Goal: Information Seeking & Learning: Check status

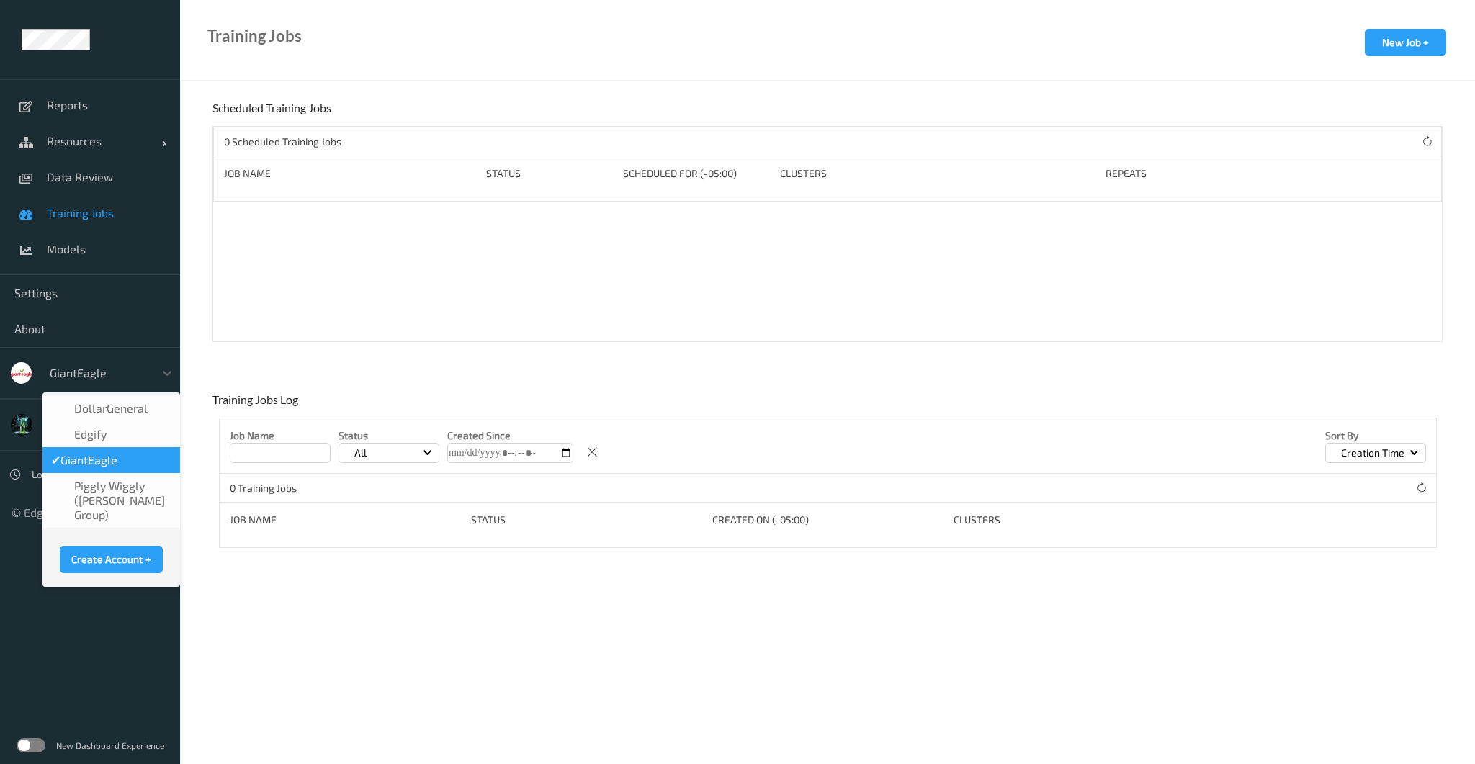
click at [91, 374] on div at bounding box center [98, 372] width 97 height 17
click at [106, 413] on span "DollarGeneral" at bounding box center [110, 408] width 73 height 14
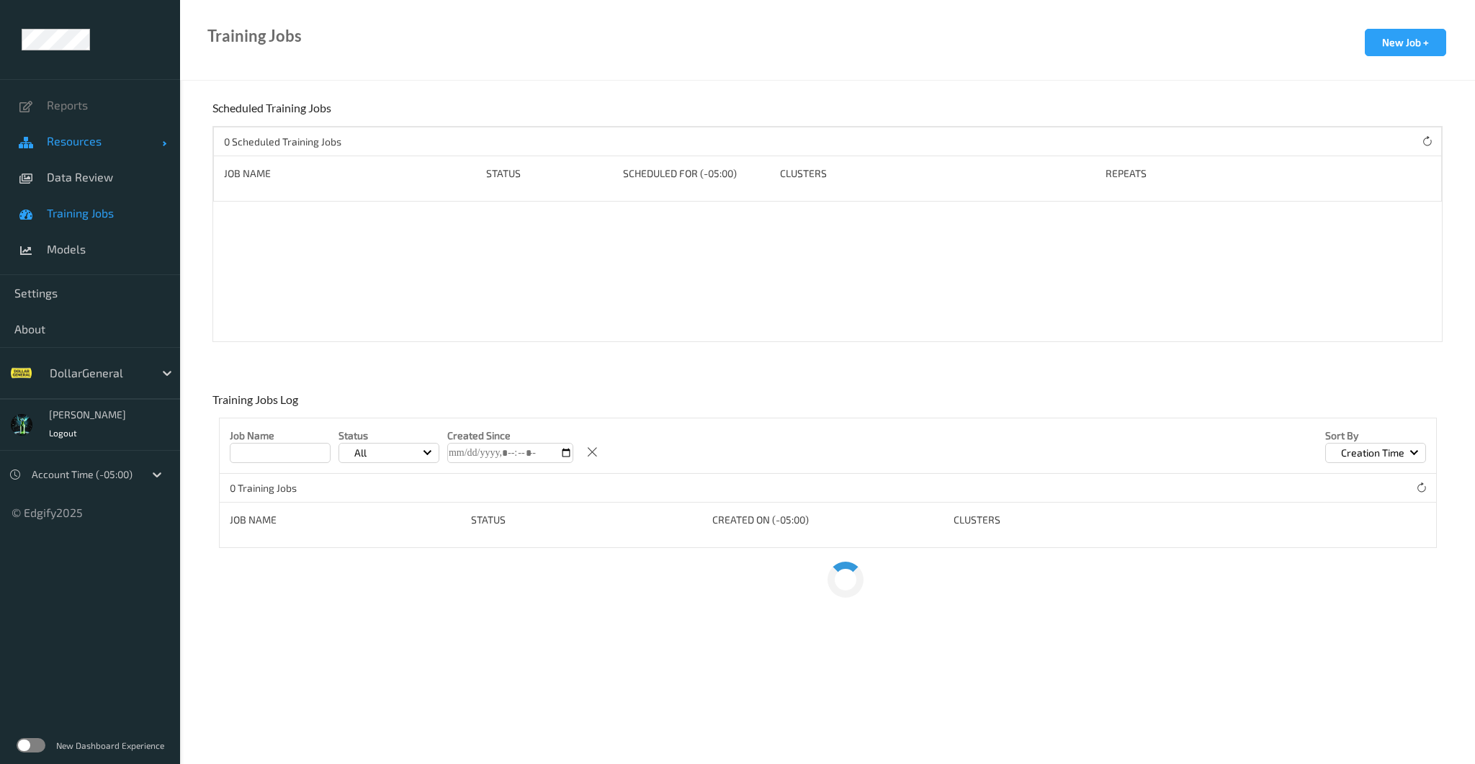
click at [85, 134] on span "Resources" at bounding box center [104, 141] width 115 height 14
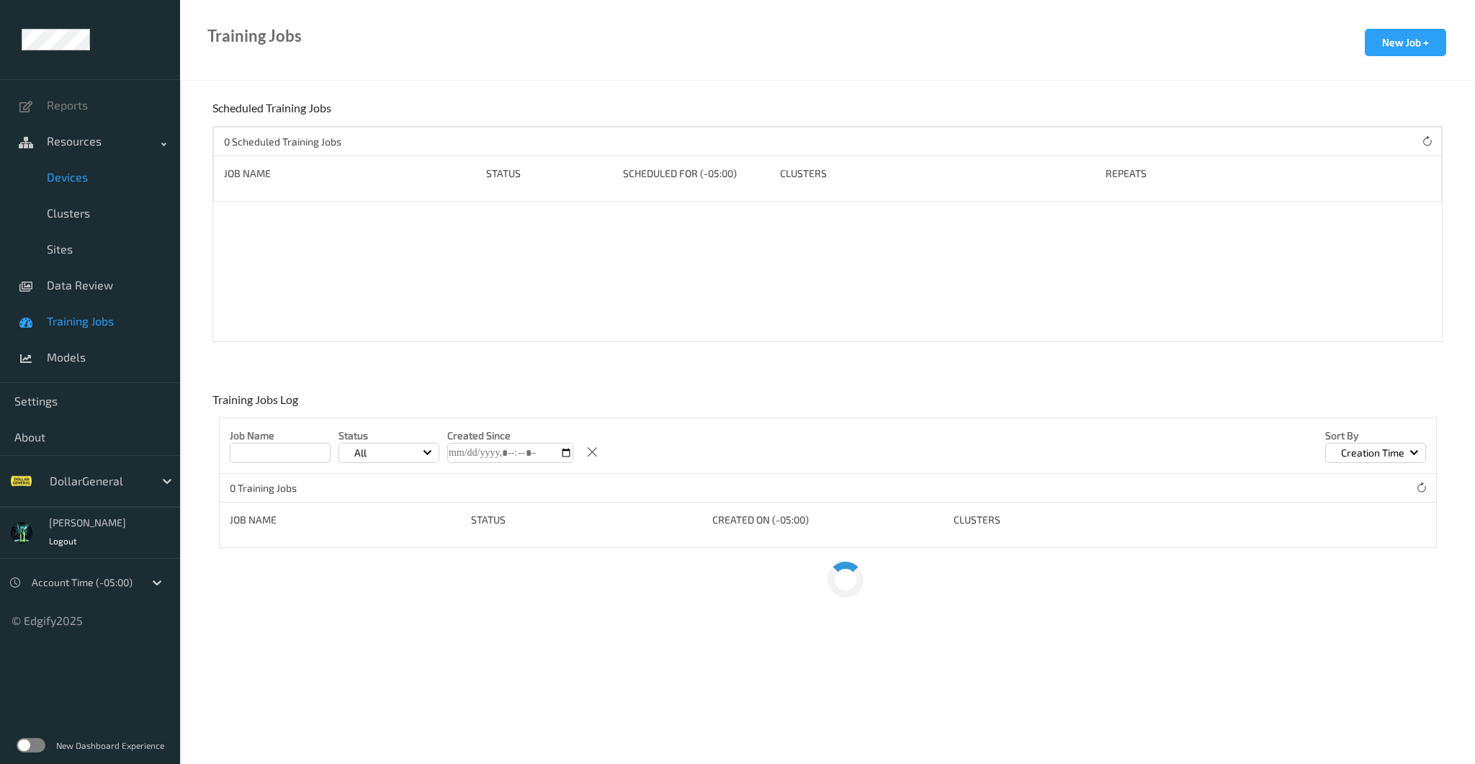
click at [89, 189] on link "Devices" at bounding box center [90, 177] width 180 height 36
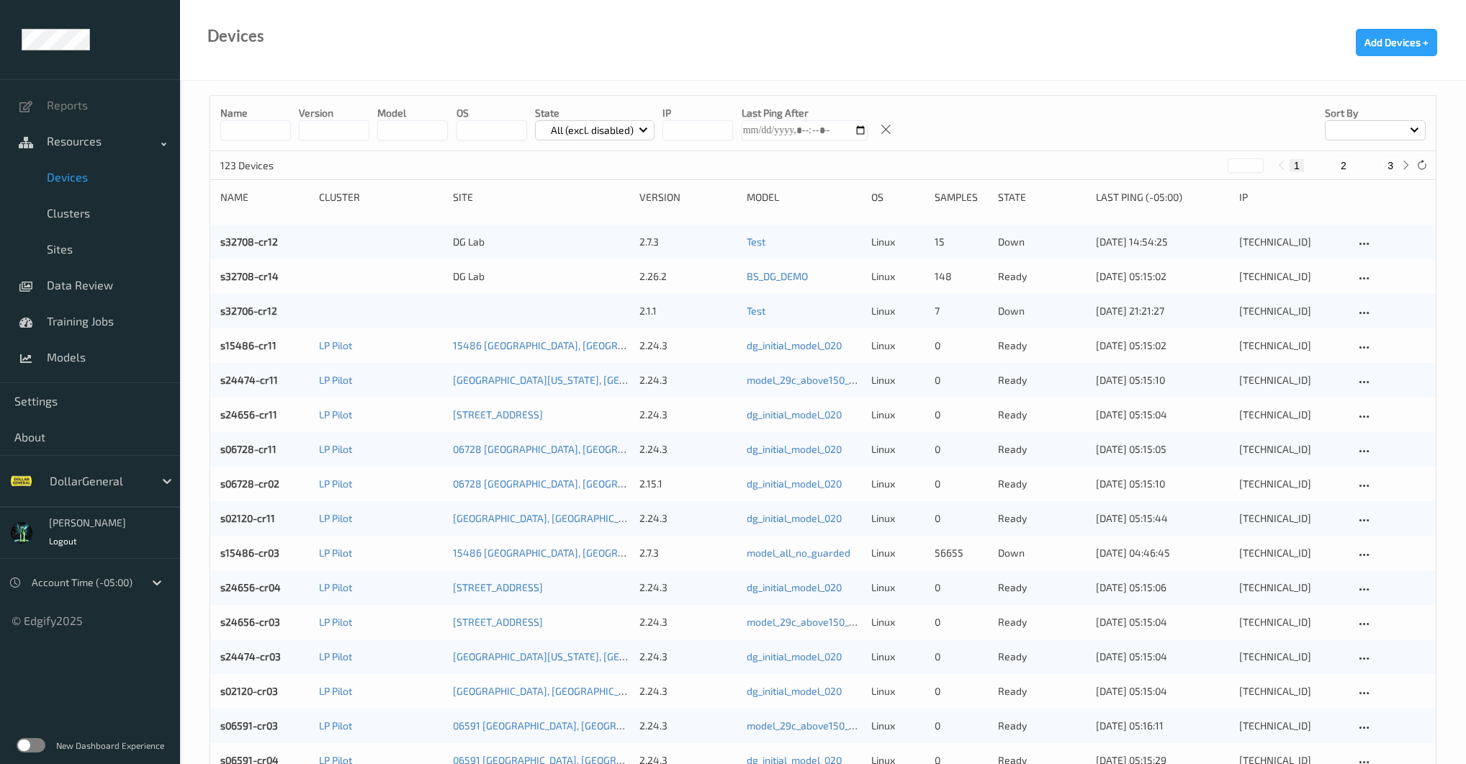
click at [249, 125] on input at bounding box center [255, 130] width 71 height 20
paste input "**********"
type input "**********"
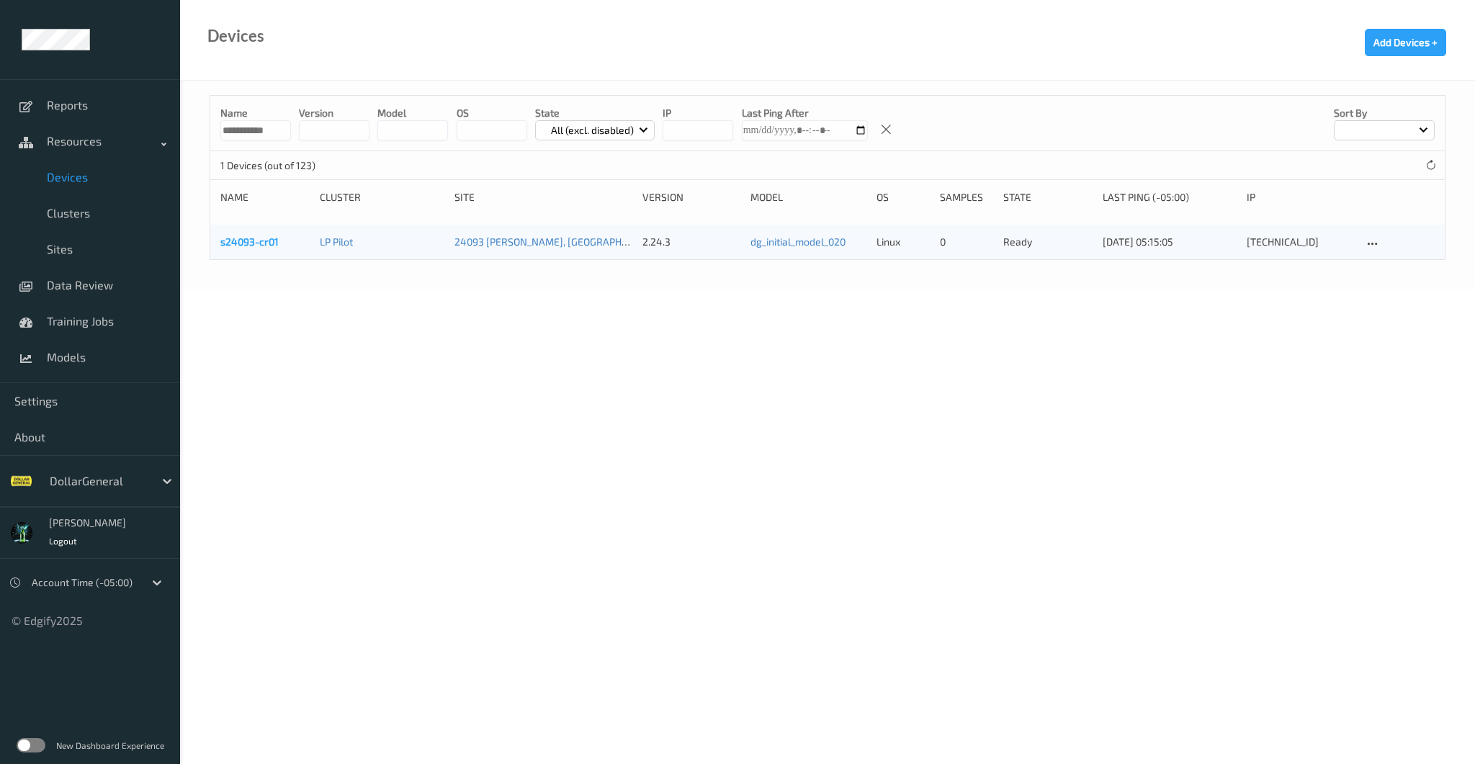
click at [248, 238] on link "s24093-cr01" at bounding box center [249, 241] width 58 height 12
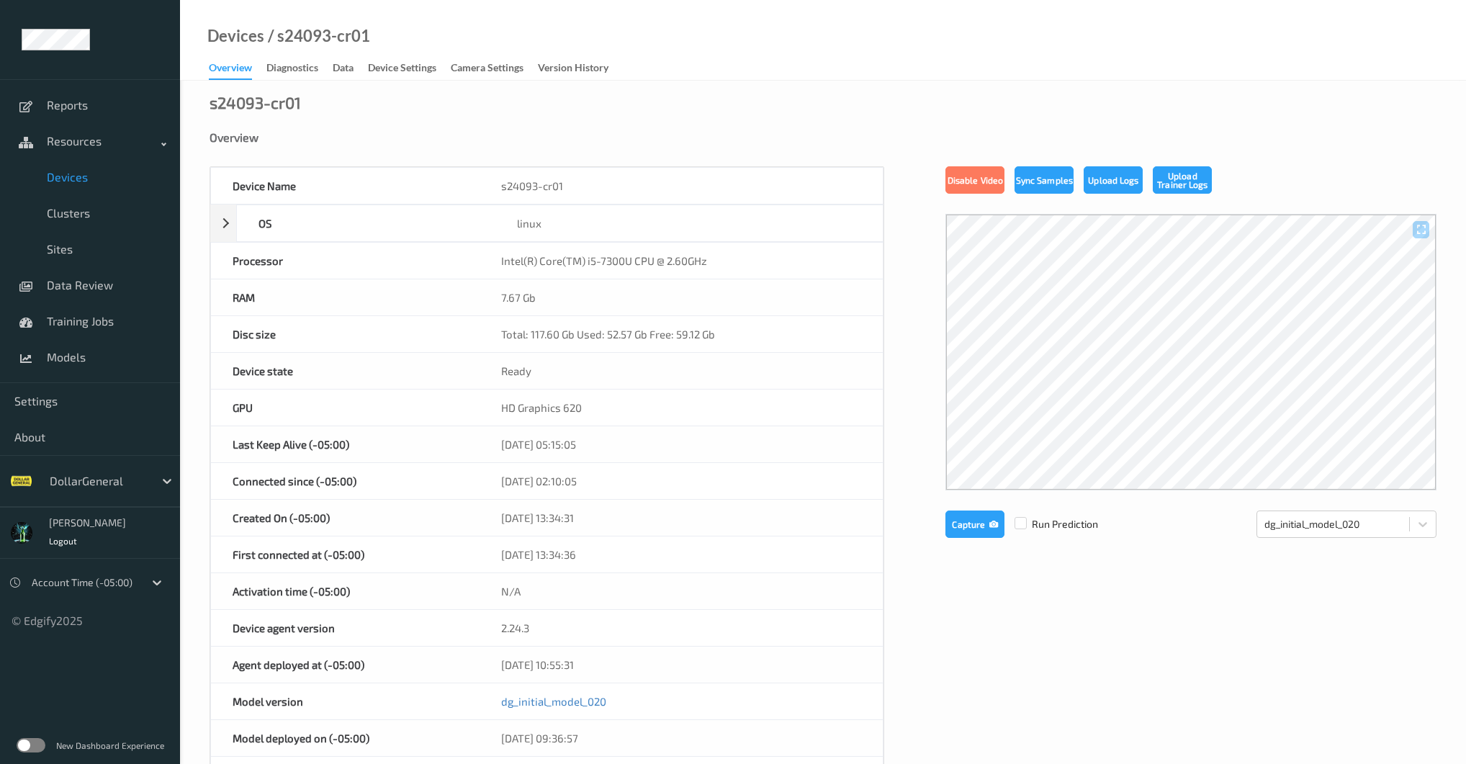
click at [155, 698] on ul "Reports Resources Devices Clusters Sites Data Review Training Jobs Models Setti…" at bounding box center [90, 382] width 180 height 764
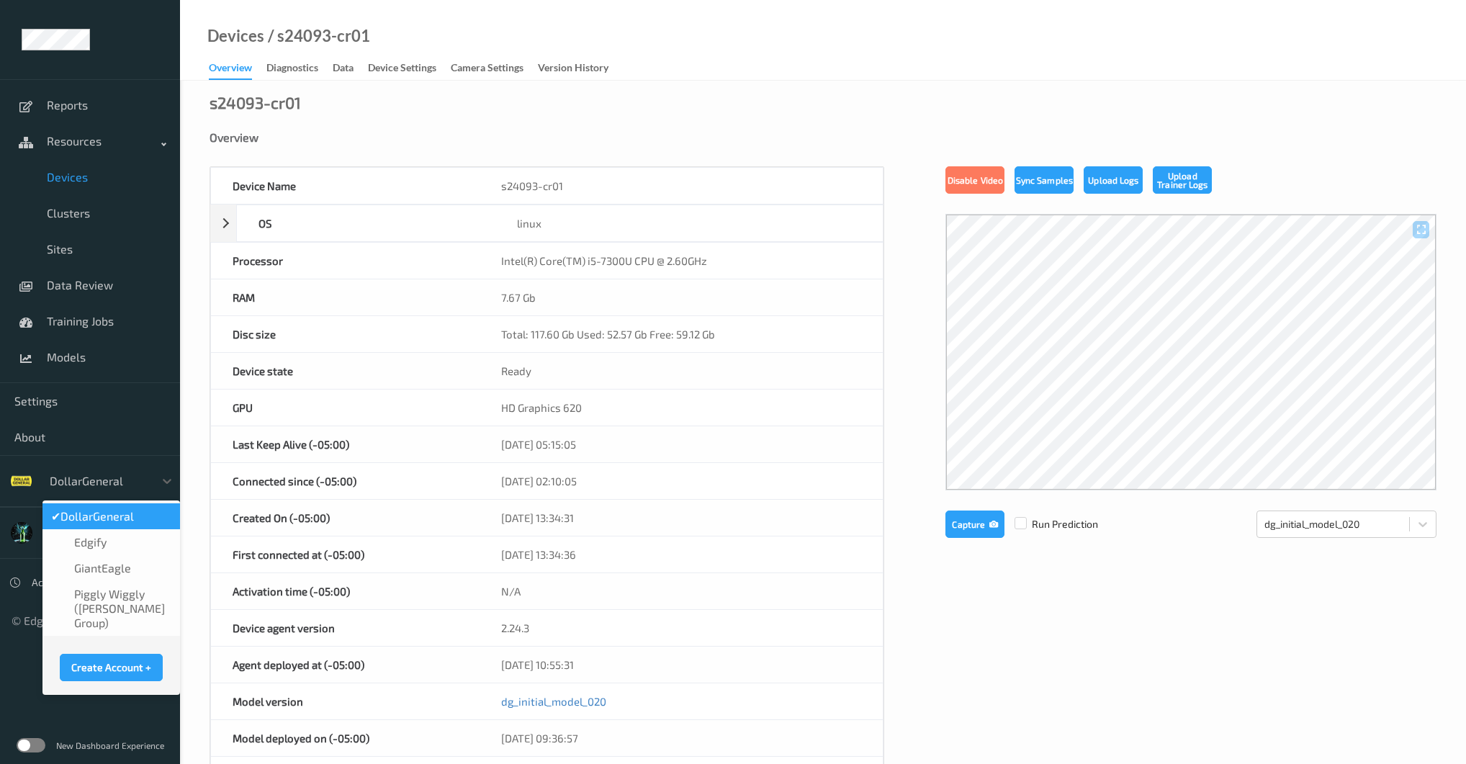
click at [104, 475] on div at bounding box center [98, 480] width 97 height 17
click at [114, 565] on span "GiantEagle" at bounding box center [102, 568] width 57 height 14
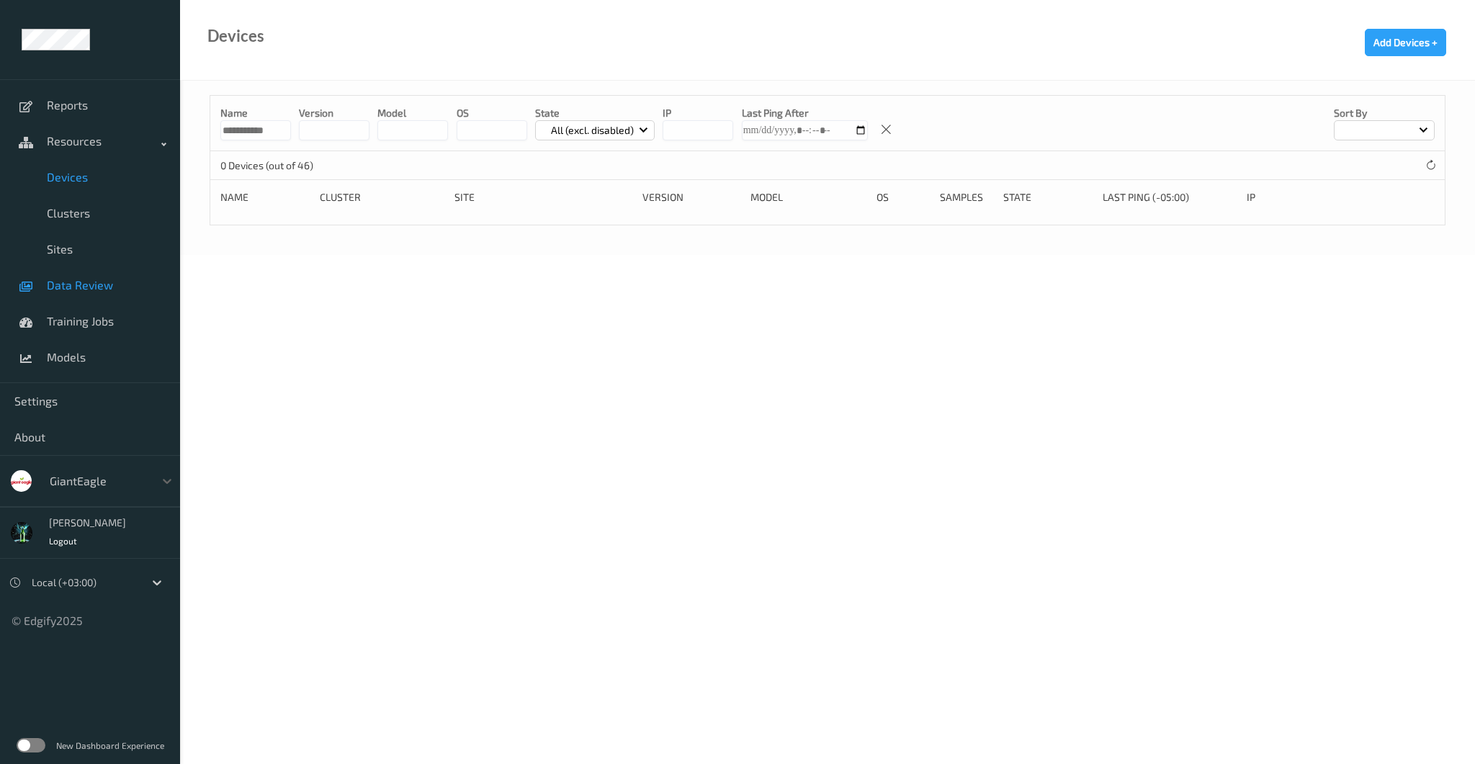
click at [84, 277] on link "Data Review" at bounding box center [90, 285] width 180 height 36
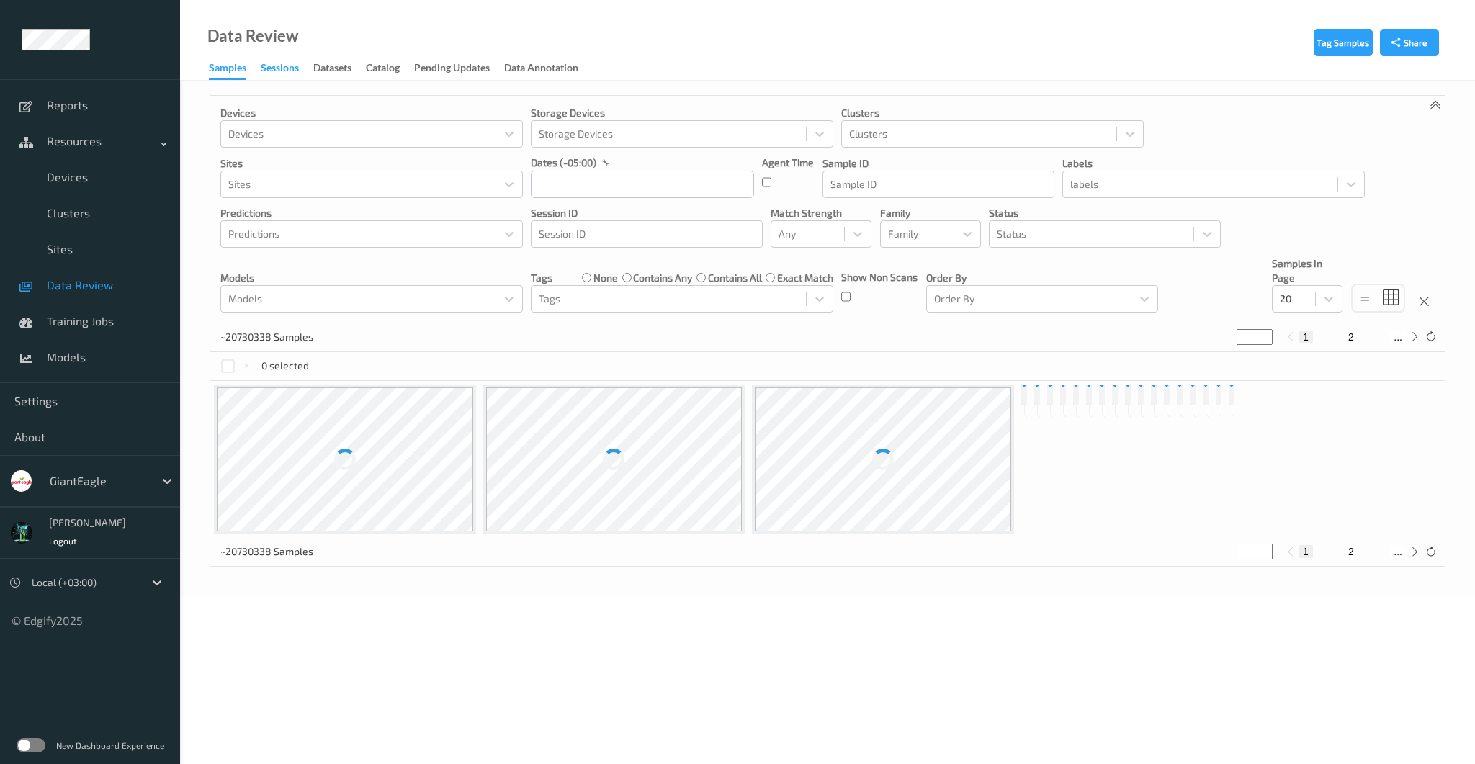
click at [291, 70] on div "Sessions" at bounding box center [280, 69] width 38 height 18
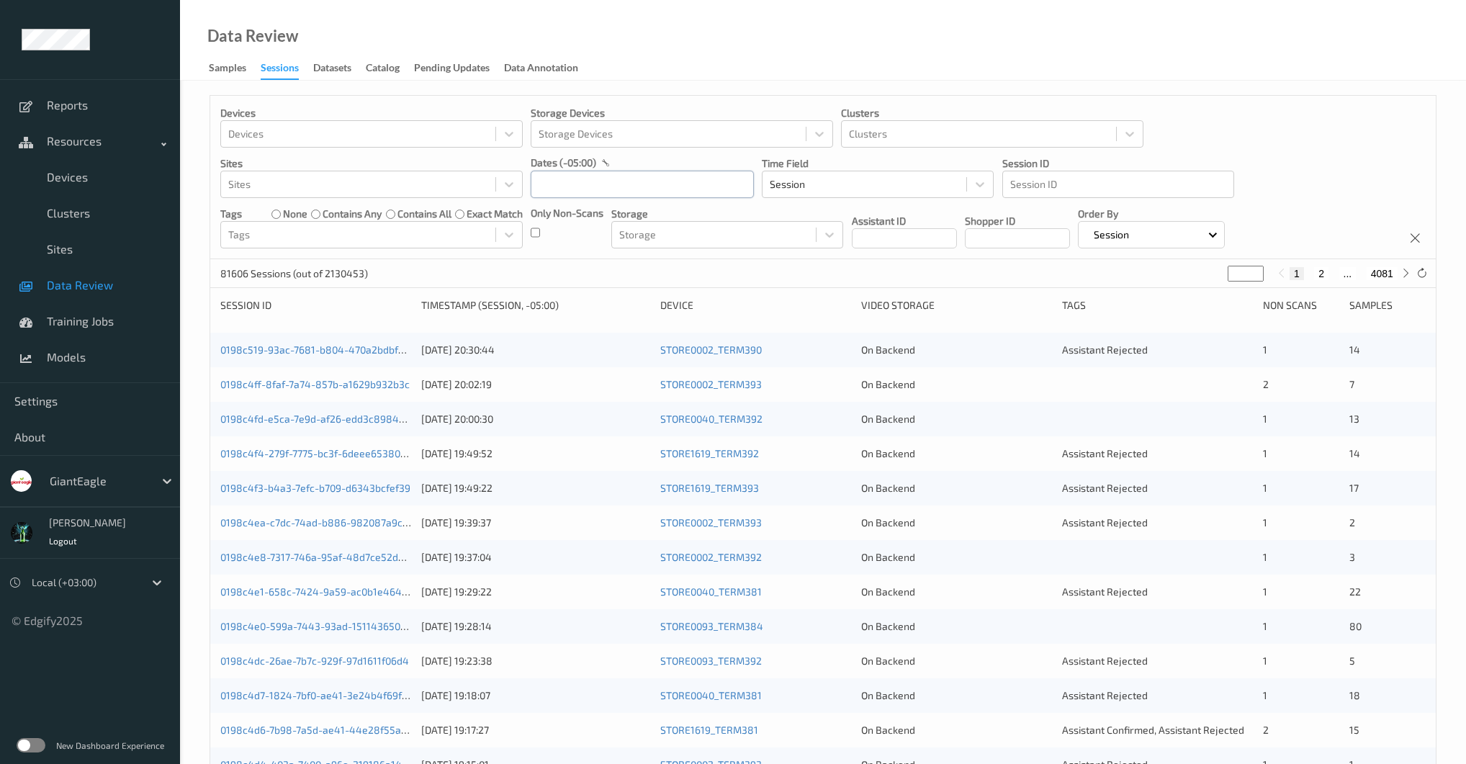
click at [584, 187] on input "text" at bounding box center [642, 184] width 223 height 27
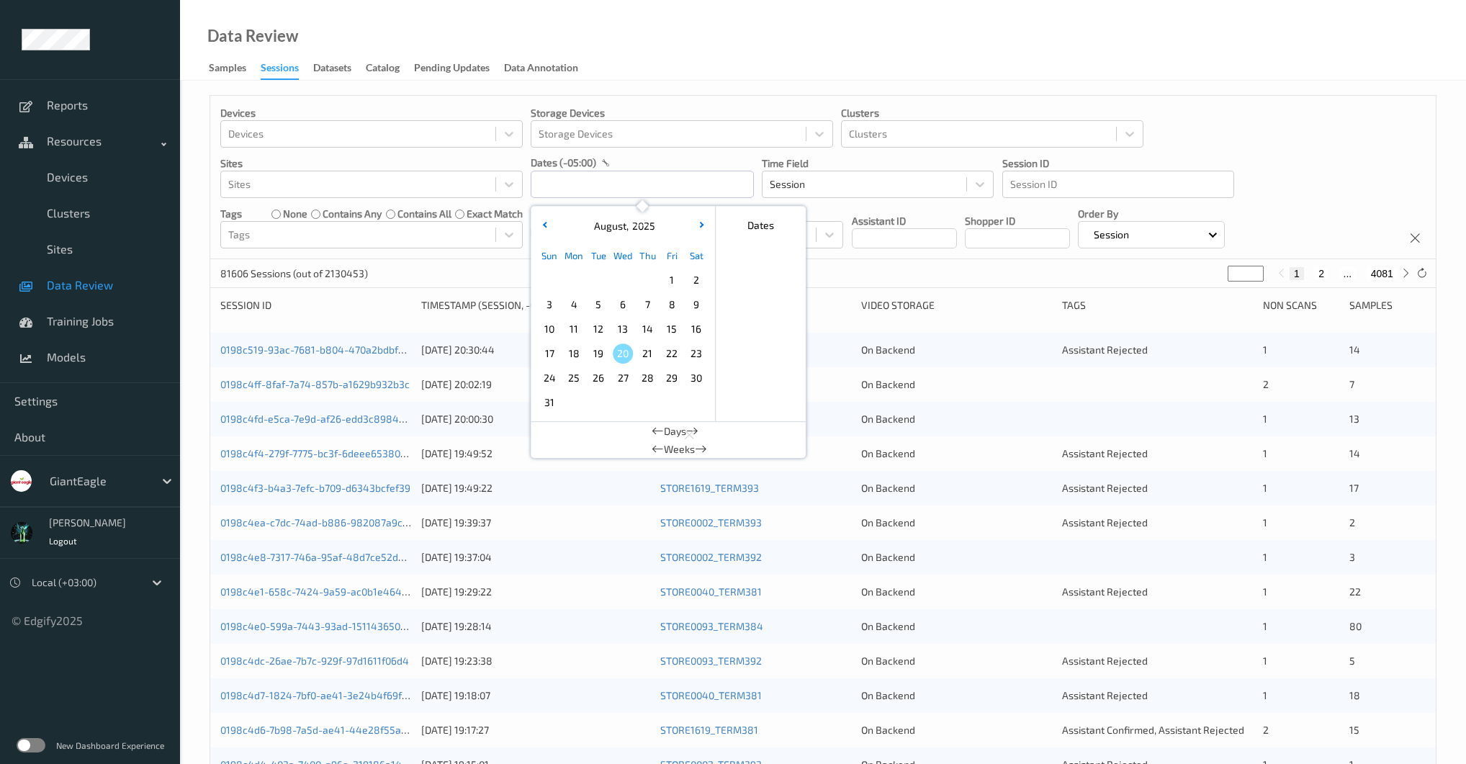
click at [674, 277] on span "1" at bounding box center [672, 280] width 20 height 20
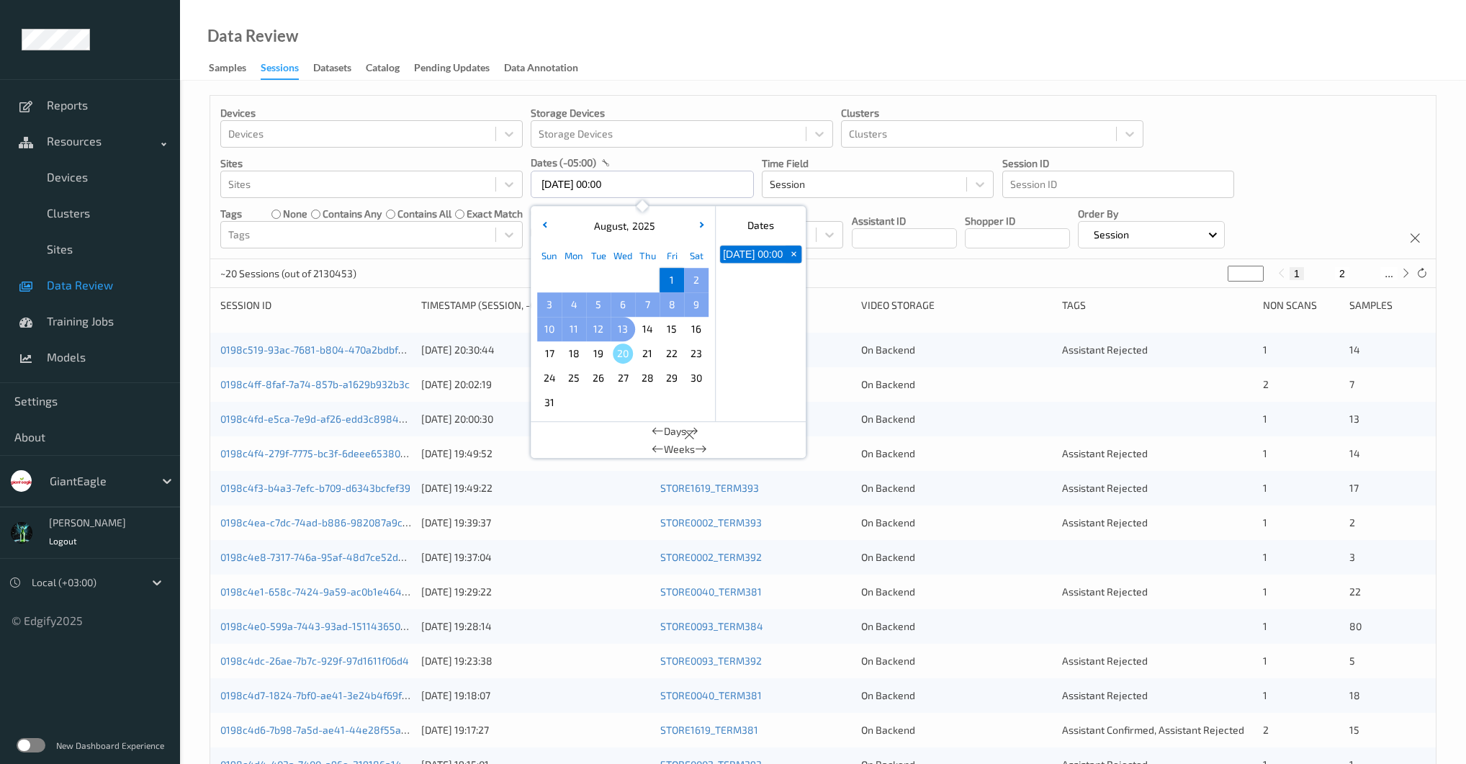
click at [626, 325] on span "13" at bounding box center [623, 329] width 20 height 20
type input "01/08/2025 00:00 -> 13/08/2025 23:59"
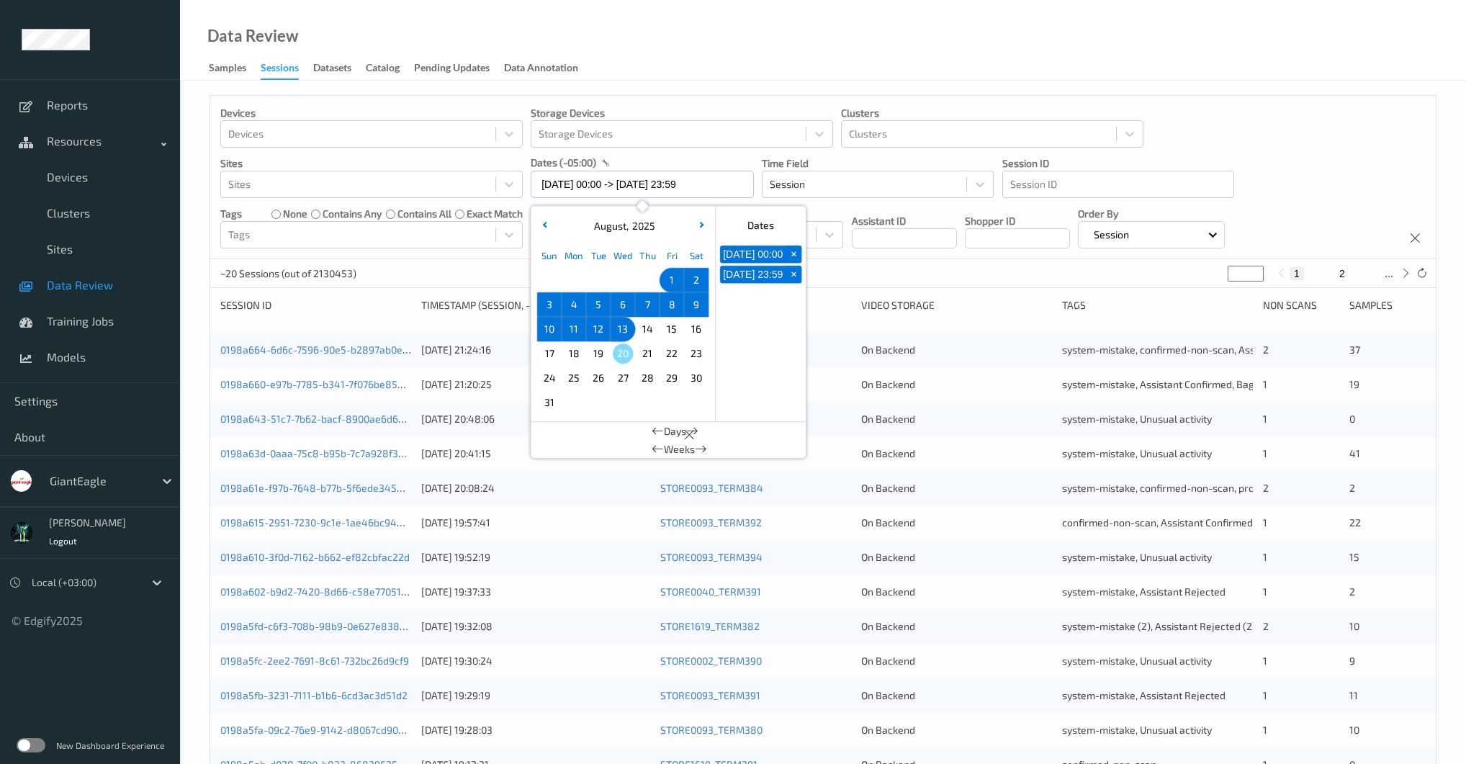
click at [495, 257] on div "Devices Devices Storage Devices Storage Devices Clusters Clusters Sites Sites d…" at bounding box center [823, 177] width 1226 height 163
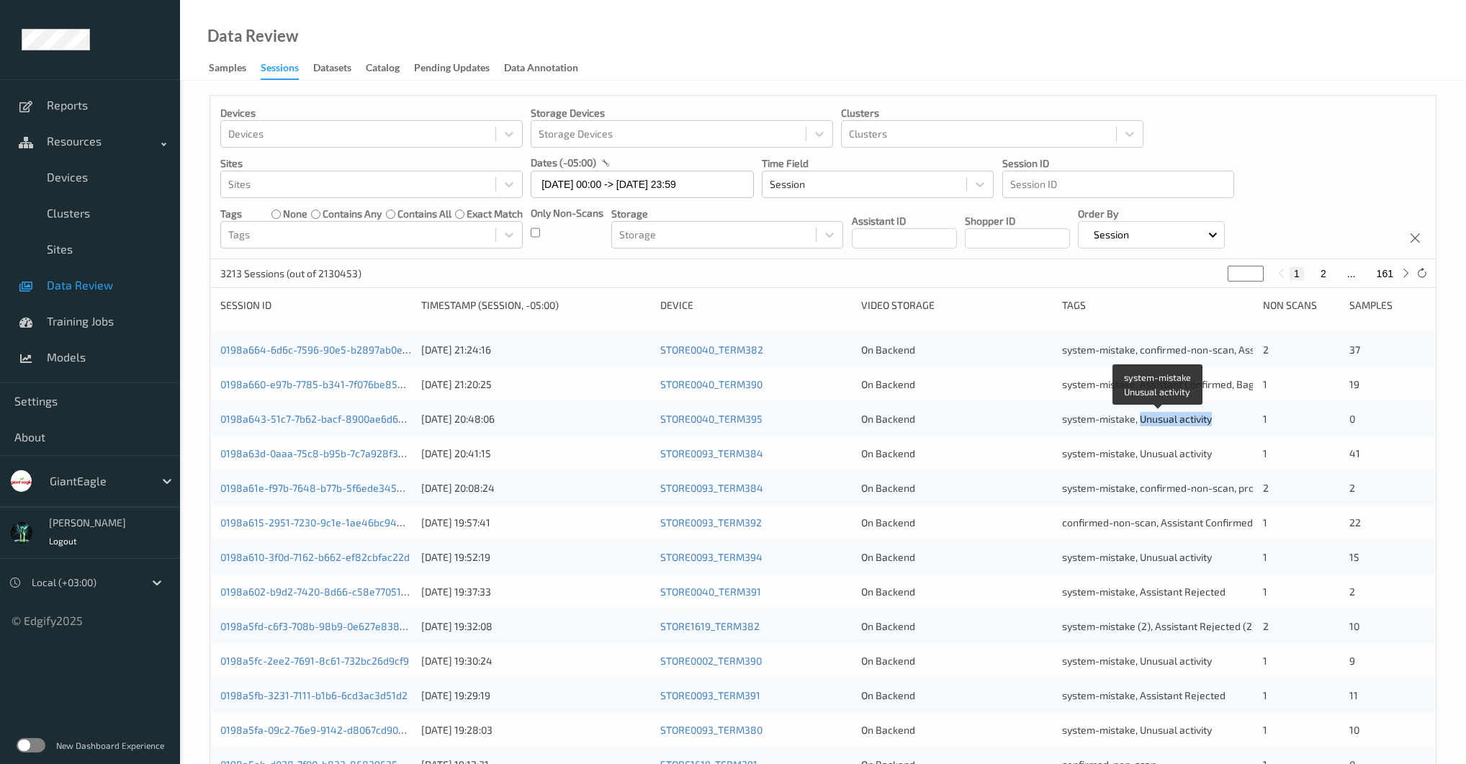
drag, startPoint x: 1224, startPoint y: 419, endPoint x: 1143, endPoint y: 421, distance: 80.7
click at [1143, 421] on div "system-mistake, Unusual activity" at bounding box center [1157, 419] width 191 height 14
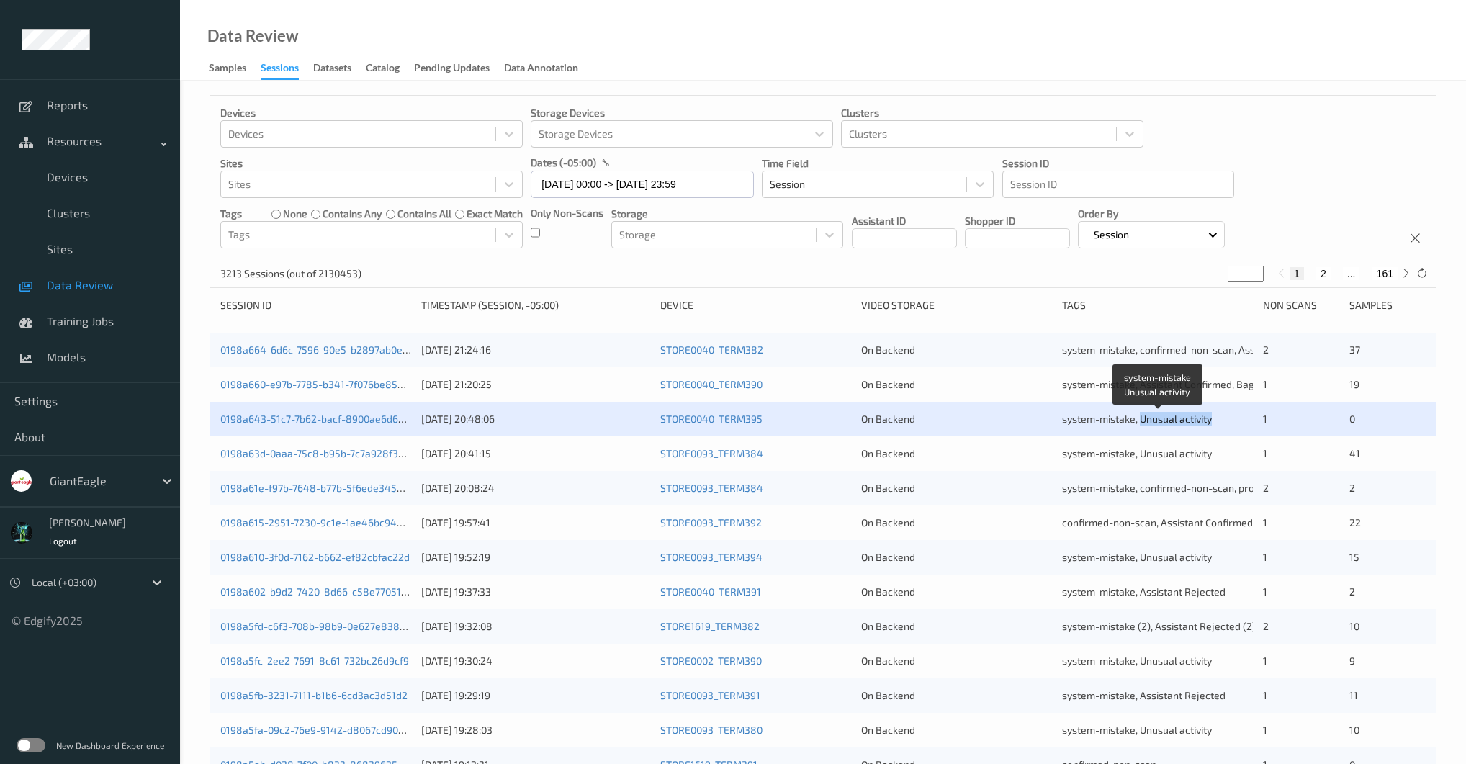
copy span "Unusual activity"
click at [355, 426] on div "0198a643-51c7-7b62-bacf-8900ae6d6262 13/08/2025 20:48:06 STORE0040_TERM395 On B…" at bounding box center [823, 419] width 1226 height 35
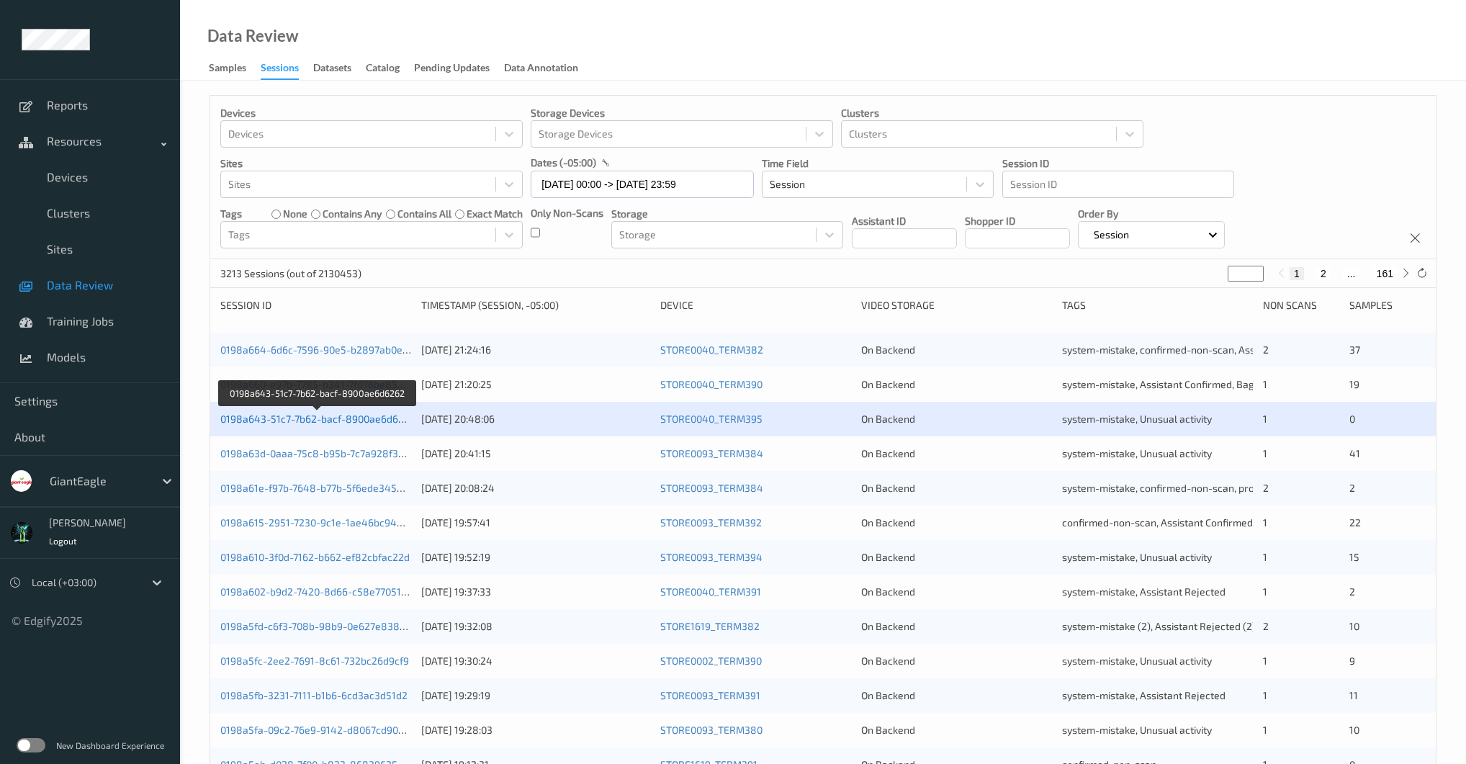
click at [359, 418] on link "0198a643-51c7-7b62-bacf-8900ae6d6262" at bounding box center [317, 419] width 195 height 12
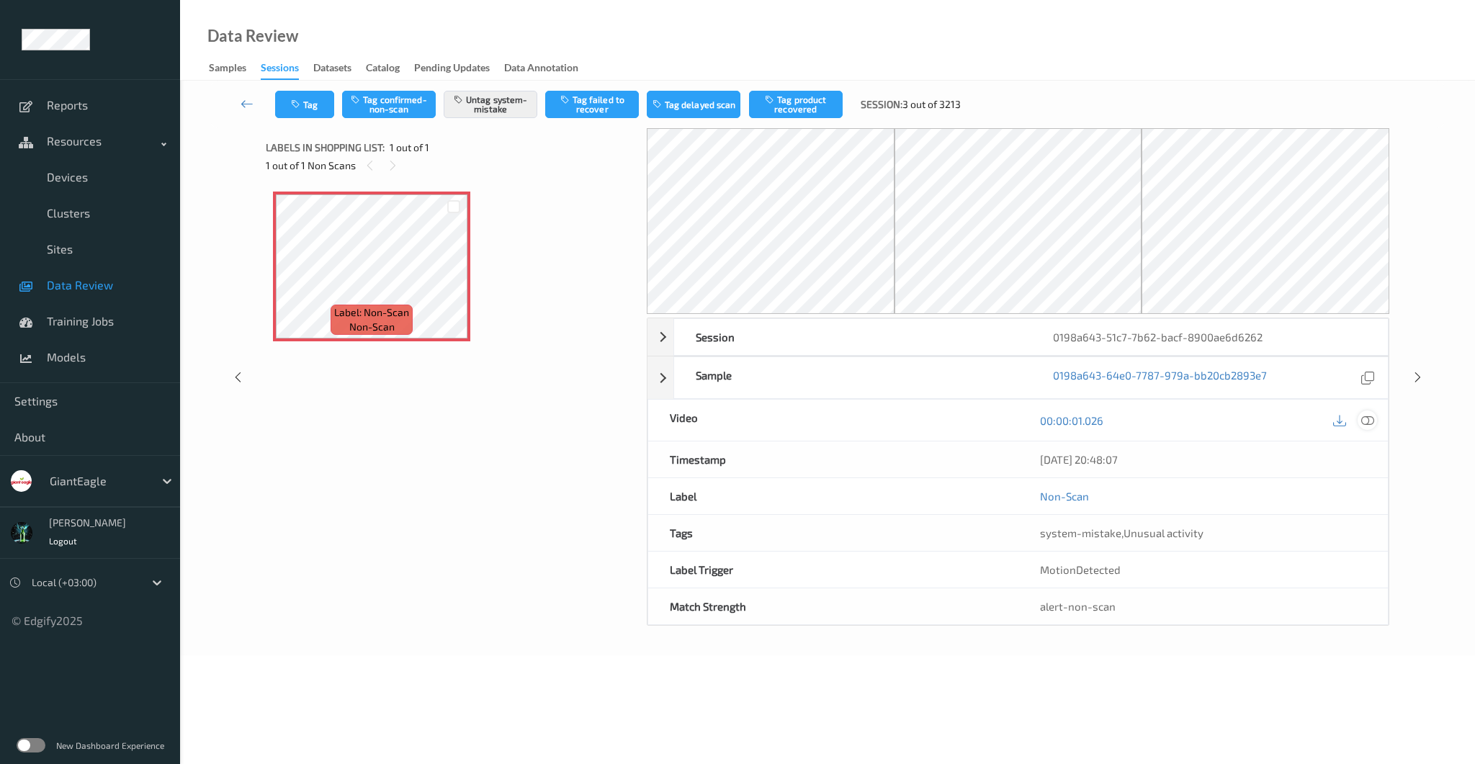
click at [1368, 419] on icon at bounding box center [1367, 420] width 13 height 13
